Goal: Task Accomplishment & Management: Manage account settings

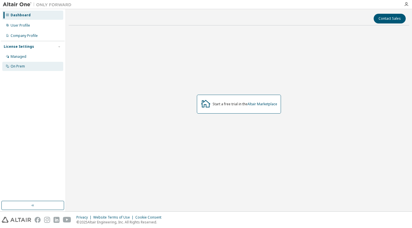
click at [38, 68] on div "On Prem" at bounding box center [32, 66] width 61 height 9
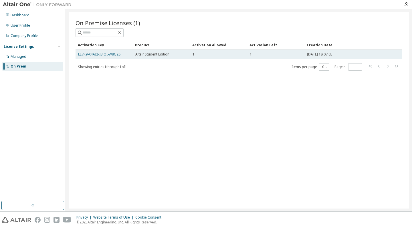
click at [111, 55] on link "LE7R9-X4AJ2-IBJOI-W8G28" at bounding box center [99, 54] width 42 height 5
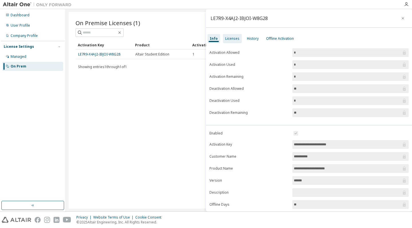
click at [228, 39] on div "Licenses" at bounding box center [232, 38] width 14 height 5
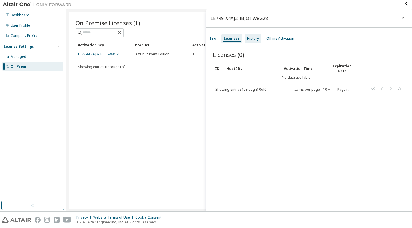
click at [251, 35] on div "History" at bounding box center [253, 38] width 16 height 9
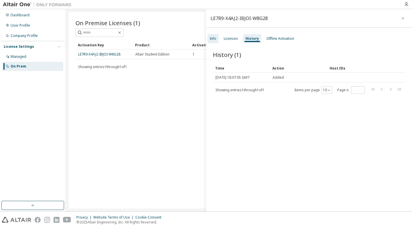
click at [218, 37] on div "Info" at bounding box center [212, 38] width 11 height 9
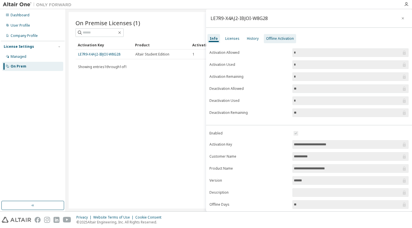
click at [278, 38] on div "Offline Activation" at bounding box center [280, 38] width 28 height 5
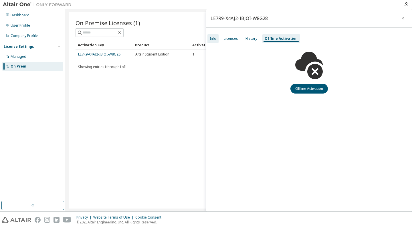
click at [216, 36] on div "Info" at bounding box center [213, 38] width 7 height 5
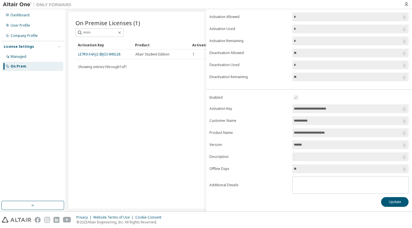
scroll to position [36, 0]
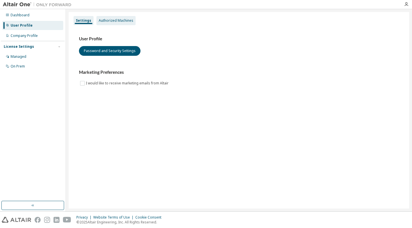
click at [128, 20] on div "Authorized Machines" at bounding box center [116, 20] width 35 height 5
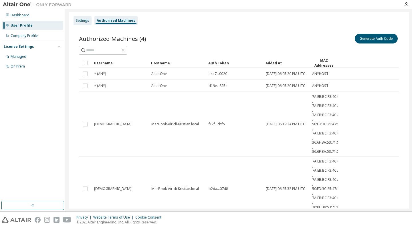
click at [90, 17] on div "Settings" at bounding box center [82, 20] width 18 height 9
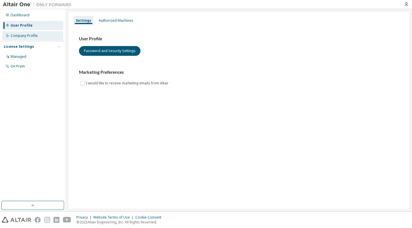
click at [30, 32] on div "Company Profile" at bounding box center [32, 35] width 61 height 9
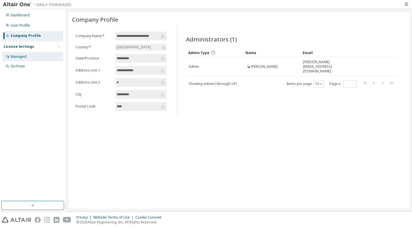
click at [35, 56] on div "Managed" at bounding box center [32, 56] width 61 height 9
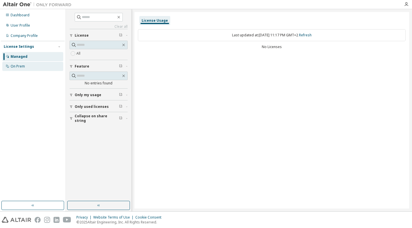
click at [35, 64] on div "On Prem" at bounding box center [32, 66] width 61 height 9
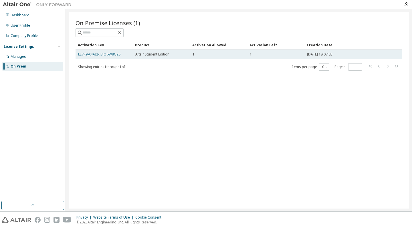
click at [90, 54] on link "LE7R9-X4AJ2-IBJOI-W8G28" at bounding box center [99, 54] width 42 height 5
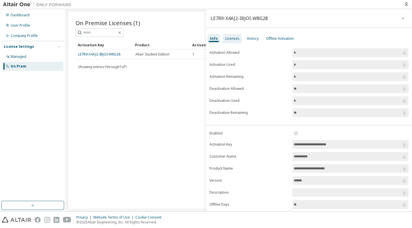
click at [232, 38] on div "Licenses" at bounding box center [232, 38] width 14 height 5
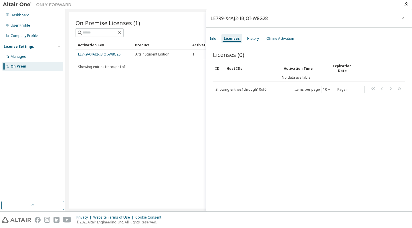
click at [242, 32] on div "LE7R9-X4AJ2-IBJOI-W8G28 Info Licenses History Offline Activation Licenses (0) C…" at bounding box center [309, 110] width 206 height 202
click at [245, 36] on div "History" at bounding box center [253, 38] width 16 height 9
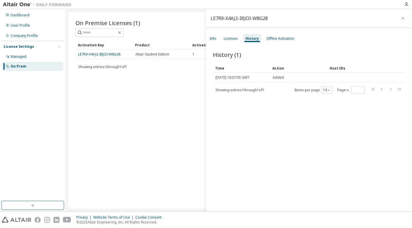
click at [220, 35] on div "Info Licenses History Offline Activation" at bounding box center [309, 38] width 206 height 10
click at [211, 40] on div "Info" at bounding box center [213, 38] width 7 height 5
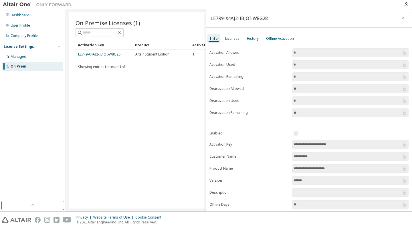
click at [403, 17] on button "button" at bounding box center [402, 18] width 9 height 9
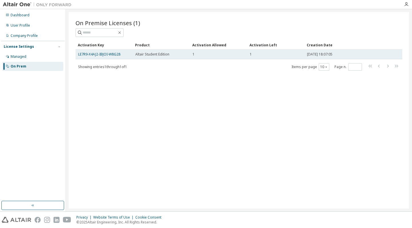
click at [195, 51] on td "1" at bounding box center [218, 54] width 57 height 10
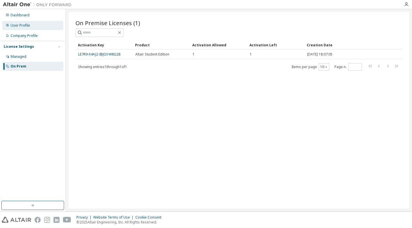
click at [18, 26] on div "User Profile" at bounding box center [20, 25] width 19 height 5
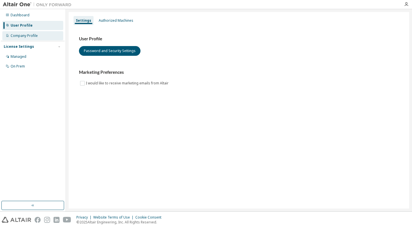
click at [23, 34] on div "Company Profile" at bounding box center [24, 35] width 27 height 5
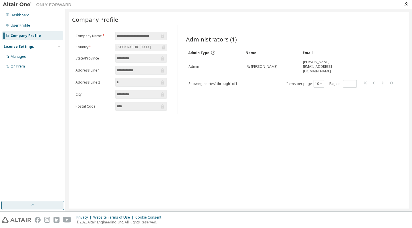
click at [24, 208] on button "button" at bounding box center [32, 205] width 63 height 9
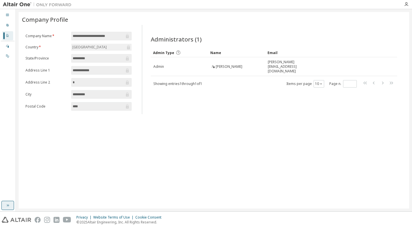
click at [6, 203] on icon "button" at bounding box center [7, 205] width 5 height 5
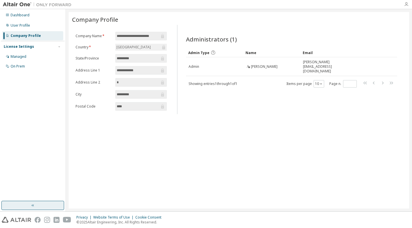
click at [408, 5] on icon "button" at bounding box center [406, 4] width 5 height 5
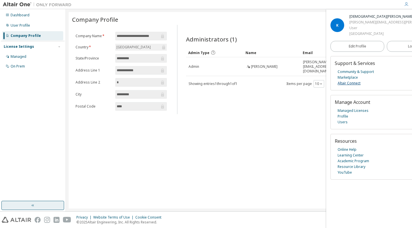
click at [351, 82] on link "Altair Connect" at bounding box center [348, 83] width 23 height 6
click at [345, 115] on link "Profile" at bounding box center [342, 117] width 11 height 6
